Goal: Check status: Check status

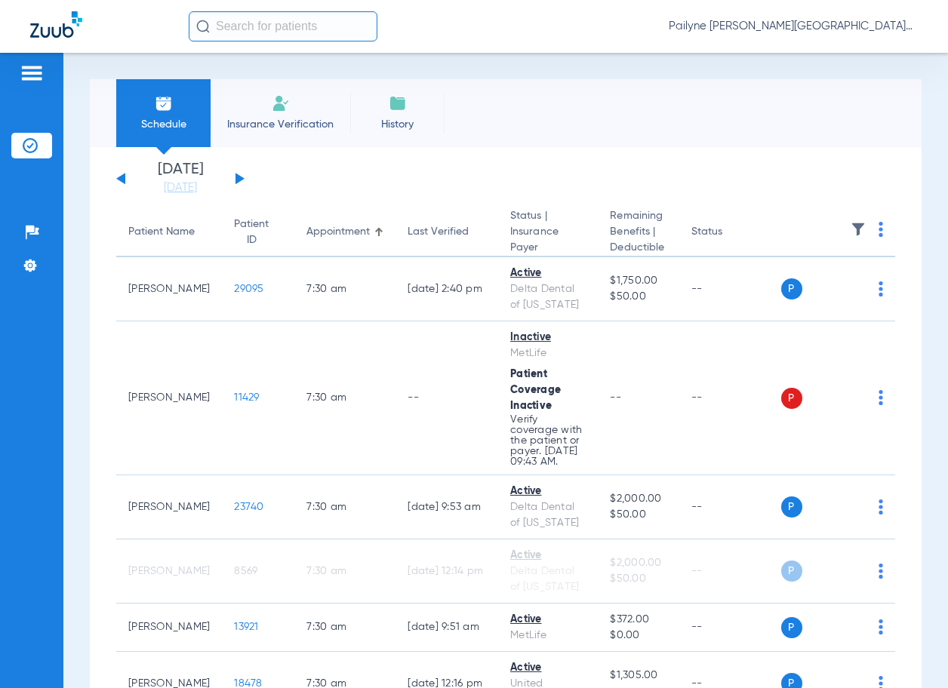
scroll to position [3343, 0]
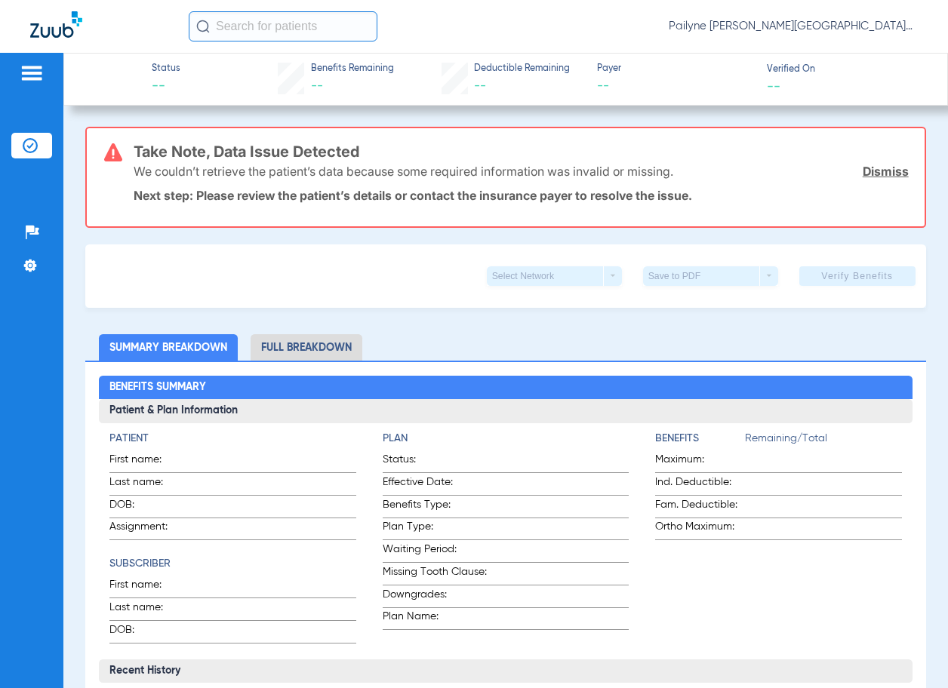
click at [862, 172] on link "Dismiss" at bounding box center [885, 171] width 46 height 15
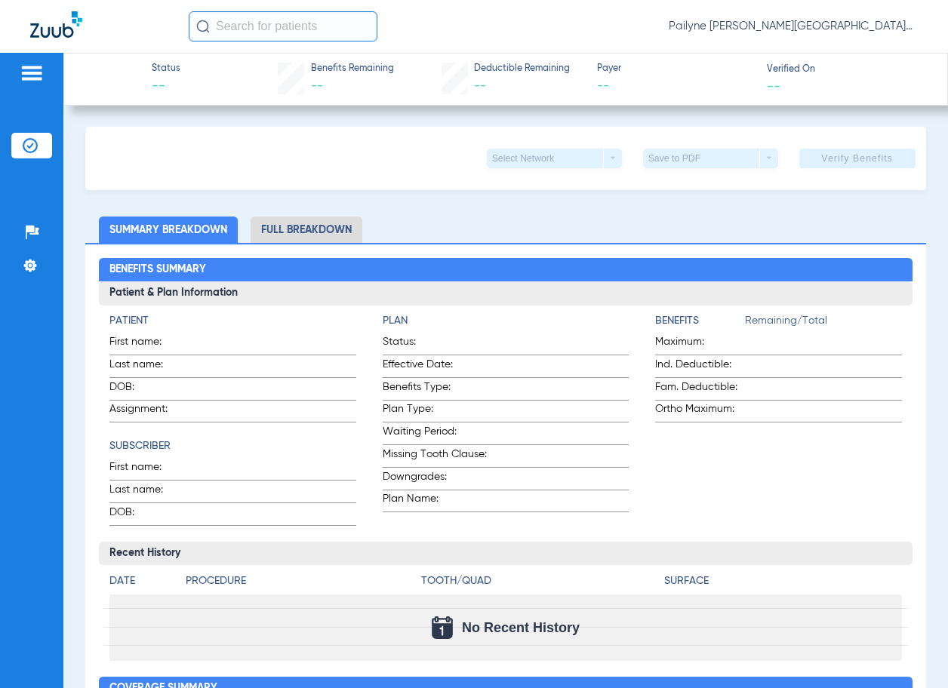
click at [23, 72] on img at bounding box center [32, 73] width 24 height 18
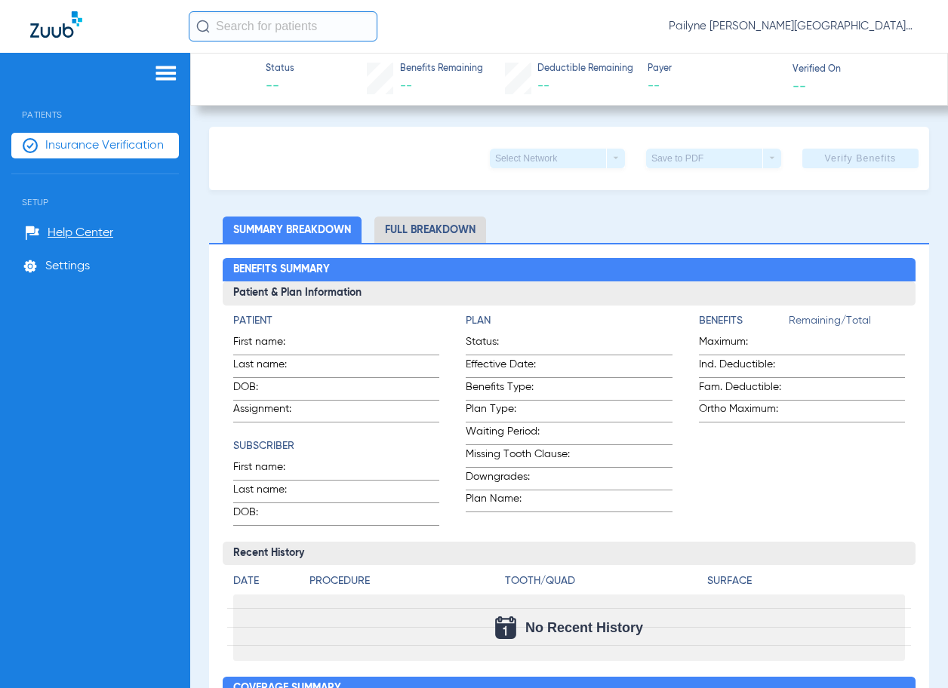
click at [56, 140] on span "Insurance Verification" at bounding box center [104, 145] width 118 height 15
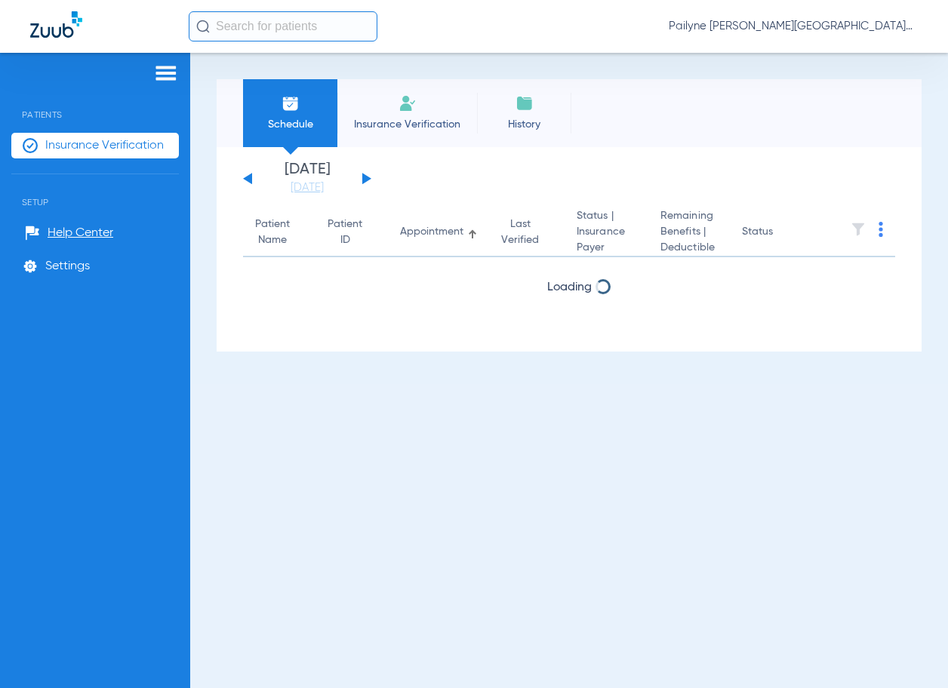
click at [364, 181] on button at bounding box center [366, 178] width 9 height 11
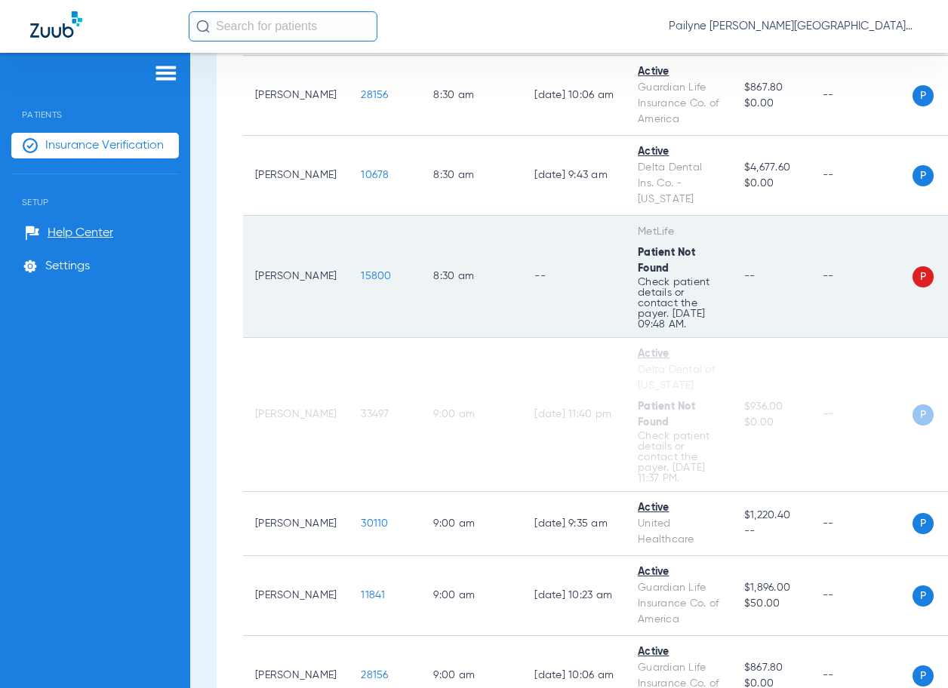
scroll to position [905, 0]
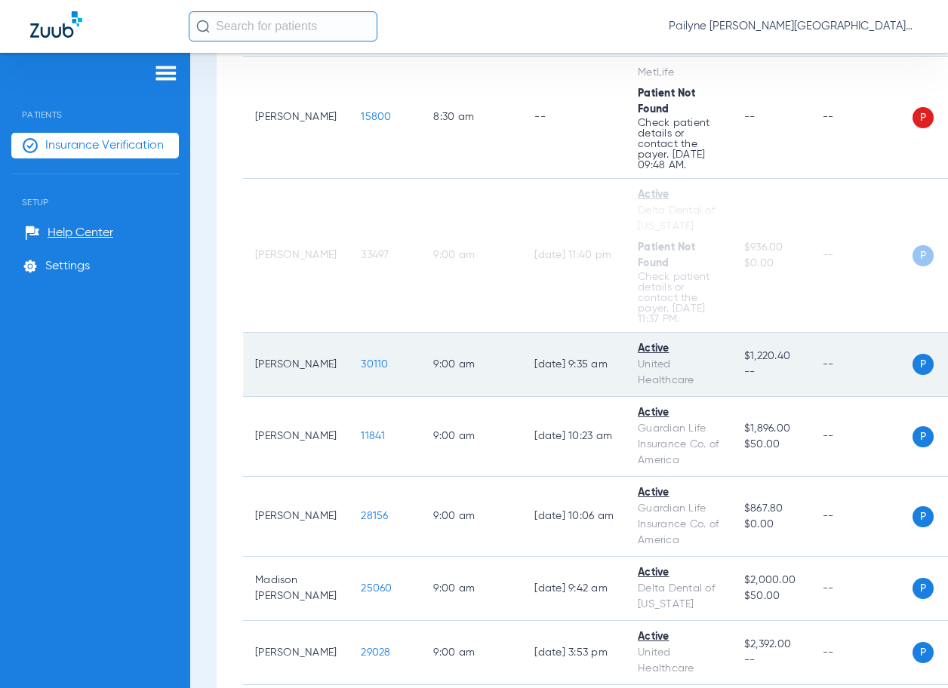
click at [361, 359] on span "30110" at bounding box center [374, 364] width 27 height 11
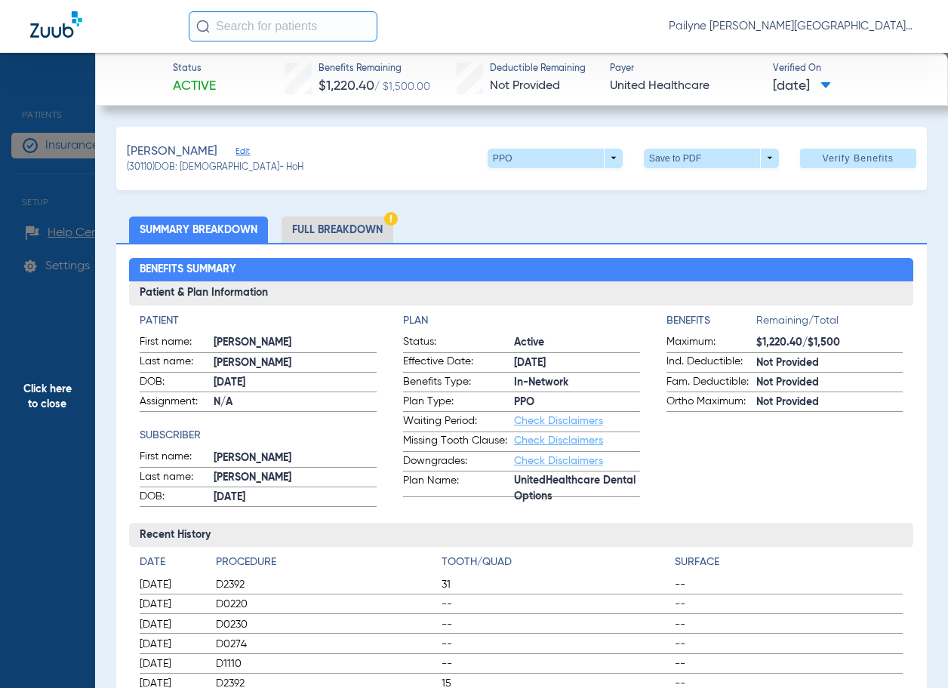
click at [62, 398] on span "Click here to close" at bounding box center [47, 397] width 95 height 688
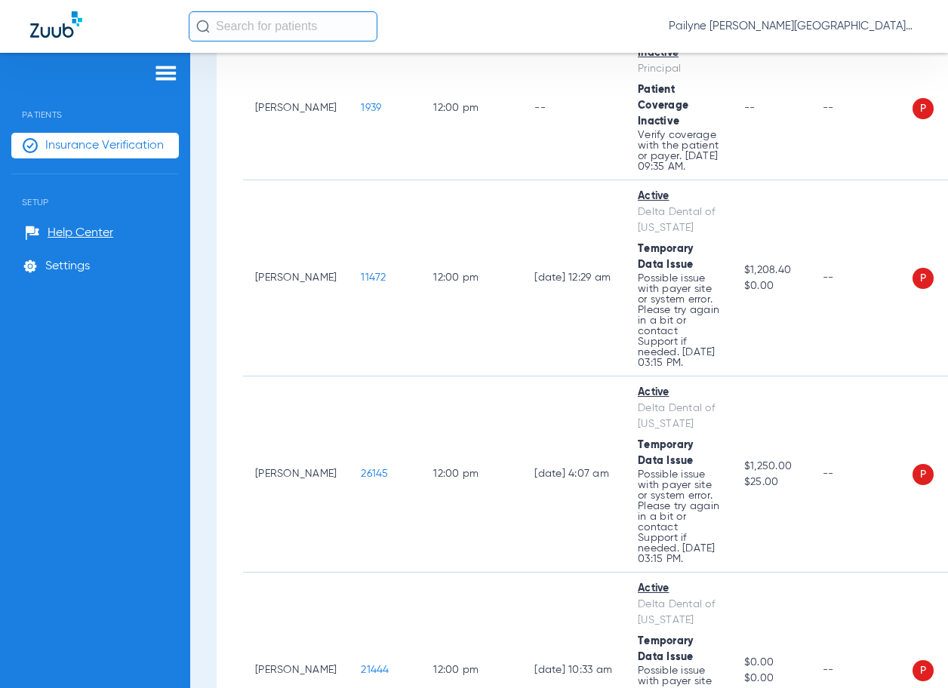
scroll to position [4252, 0]
